Goal: Transaction & Acquisition: Subscribe to service/newsletter

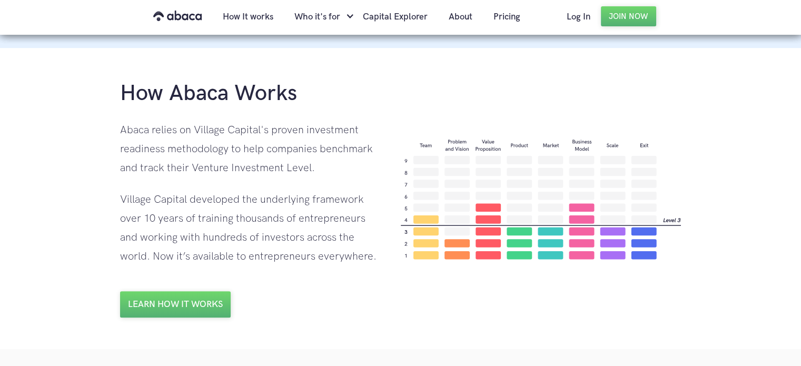
scroll to position [685, 0]
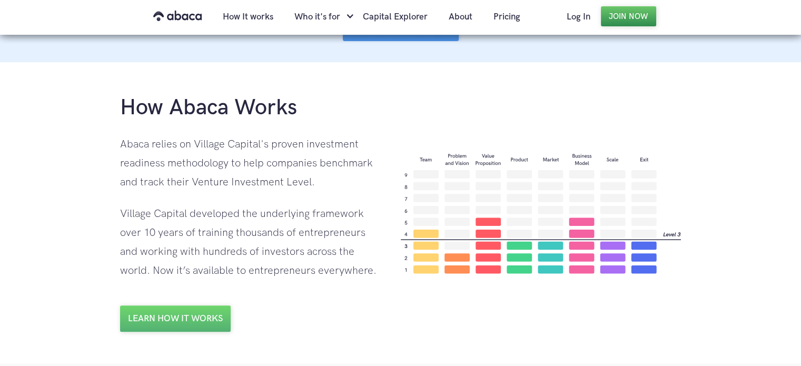
click at [610, 23] on link "Join Now" at bounding box center [628, 16] width 55 height 20
drag, startPoint x: 193, startPoint y: 143, endPoint x: 268, endPoint y: 153, distance: 75.0
click at [268, 153] on div "Abaca relies on Village Capital's proven investment readiness methodology to he…" at bounding box center [249, 163] width 259 height 57
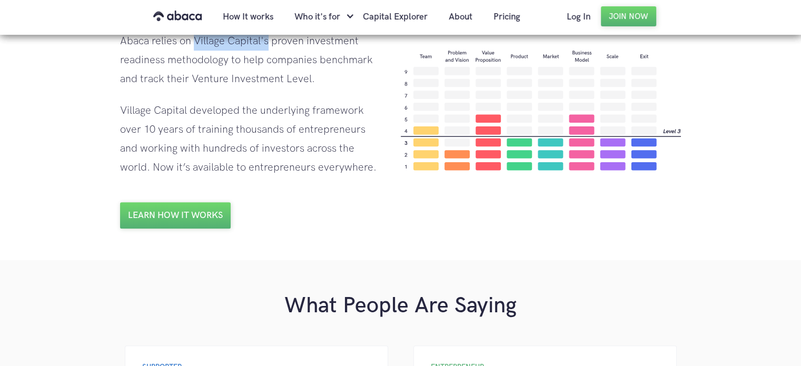
scroll to position [632, 0]
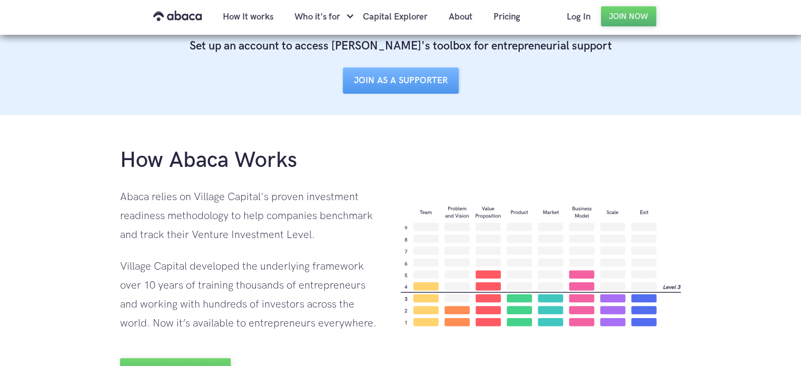
click at [226, 216] on div "Abaca relies on Village Capital's proven investment readiness methodology to he…" at bounding box center [249, 216] width 259 height 57
drag, startPoint x: 193, startPoint y: 195, endPoint x: 269, endPoint y: 196, distance: 76.4
click at [269, 196] on div "Abaca relies on Village Capital's proven investment readiness methodology to he…" at bounding box center [249, 216] width 259 height 57
copy div "Village Capital's"
